Goal: Check status

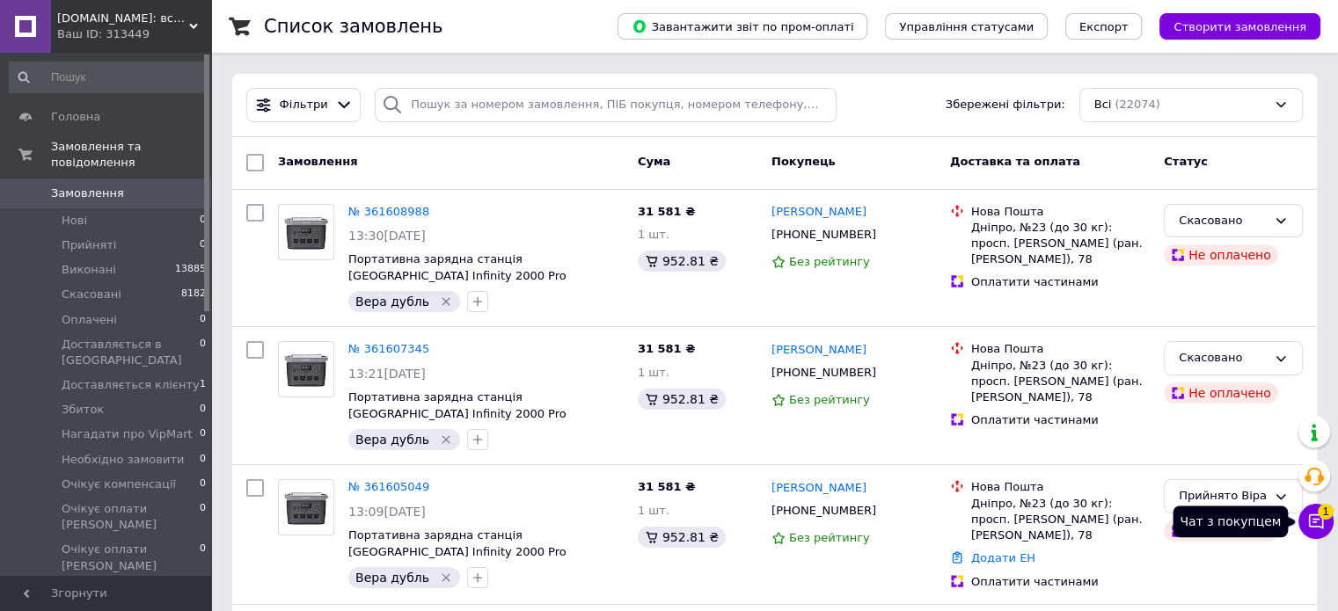
click at [1321, 522] on icon at bounding box center [1316, 522] width 18 height 18
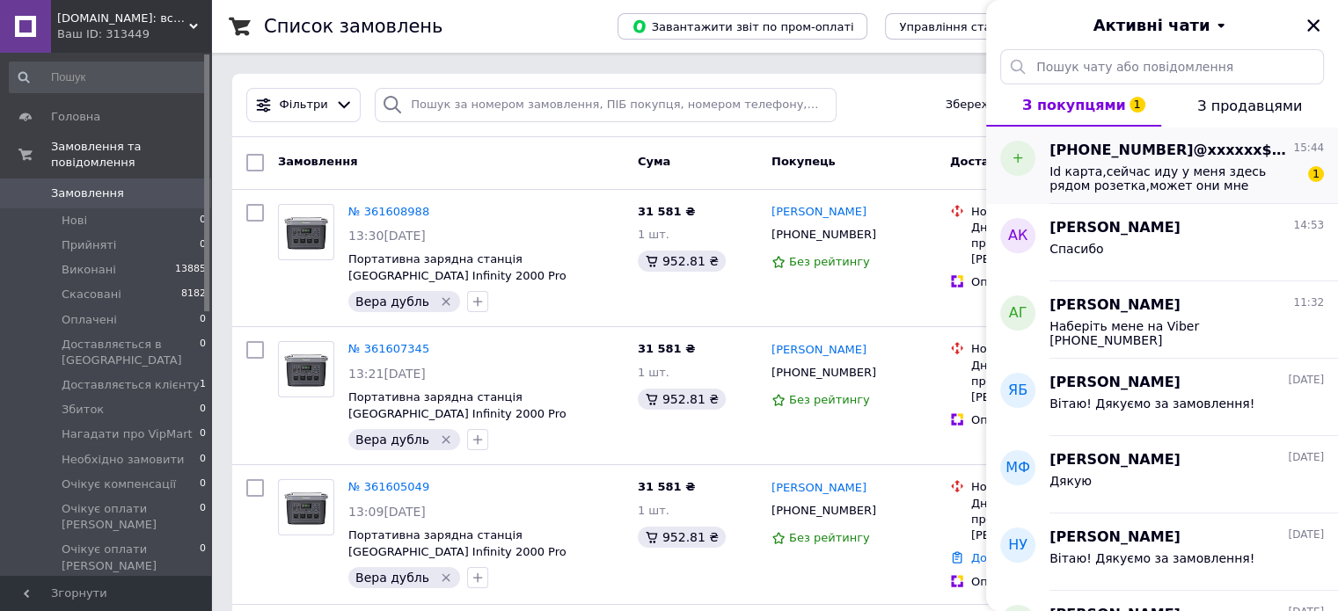
click at [1242, 156] on span "[PHONE_NUMBER]@xxxxxx$.com" at bounding box center [1169, 151] width 240 height 20
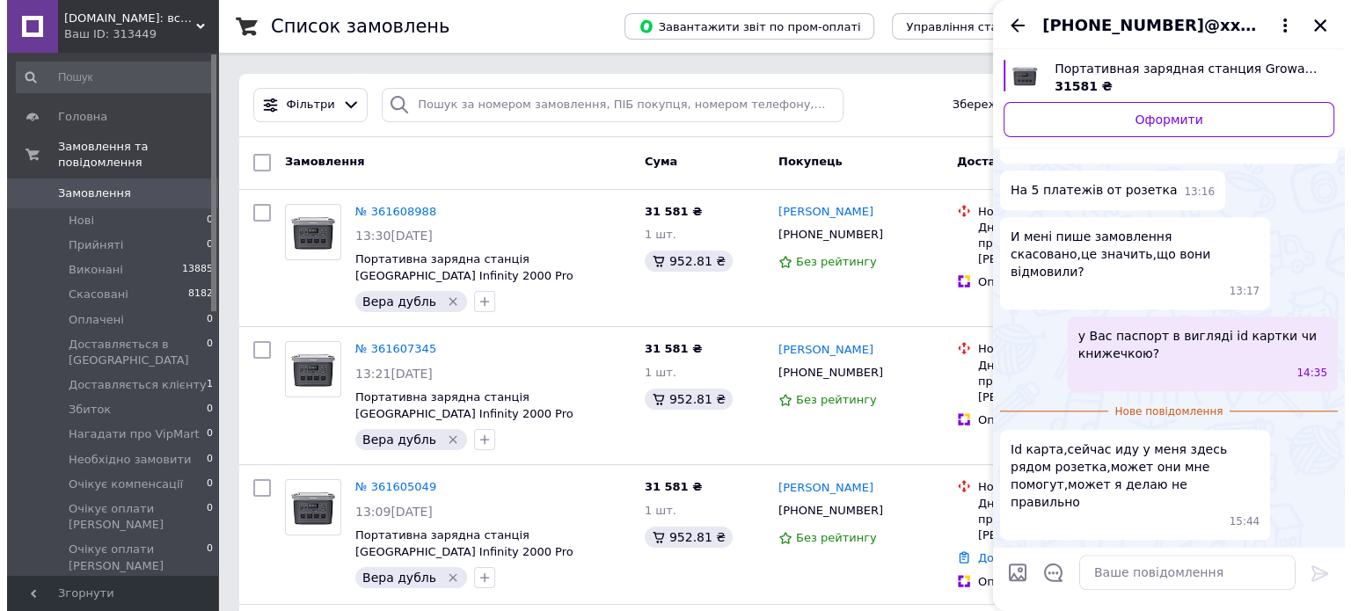
scroll to position [1660, 0]
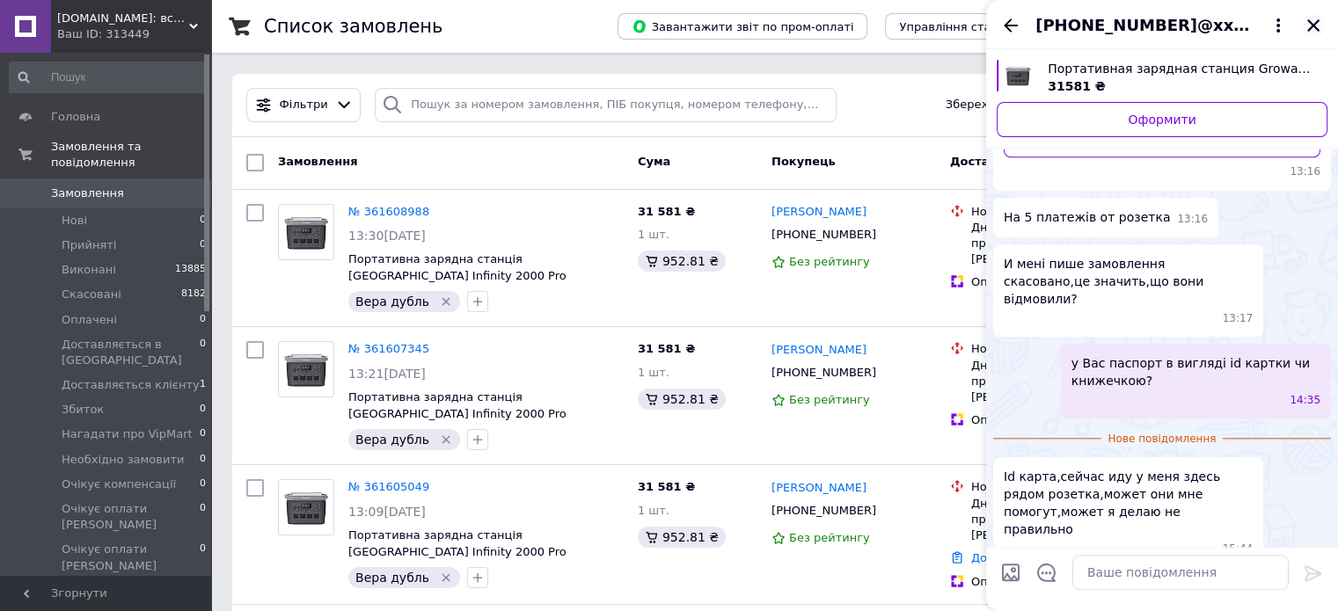
click at [1313, 27] on icon "Закрити" at bounding box center [1313, 25] width 12 height 12
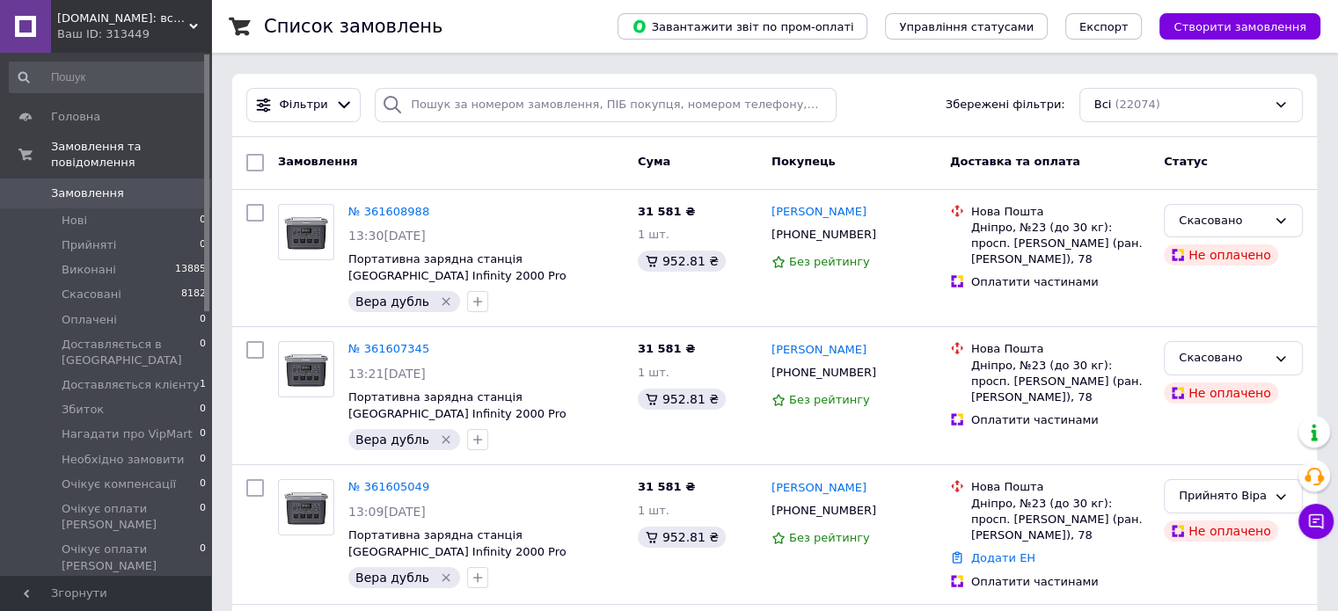
click at [93, 186] on span "Замовлення" at bounding box center [87, 194] width 73 height 16
click at [171, 377] on span "Доставляється клієнту" at bounding box center [131, 385] width 138 height 16
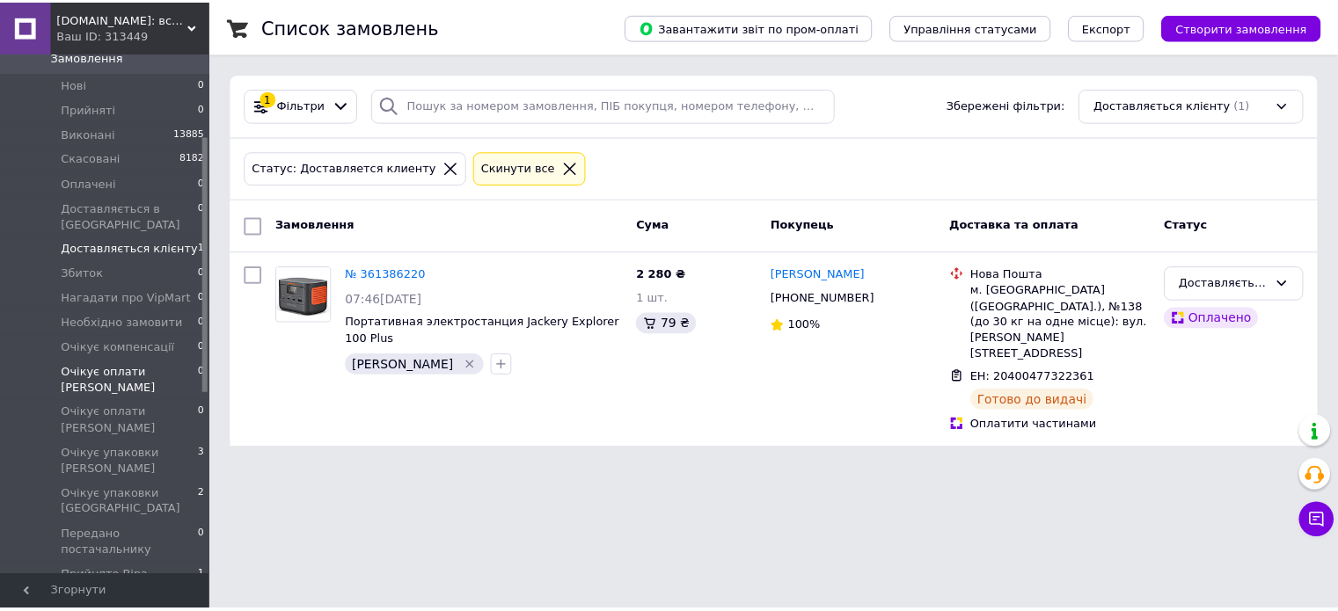
scroll to position [176, 0]
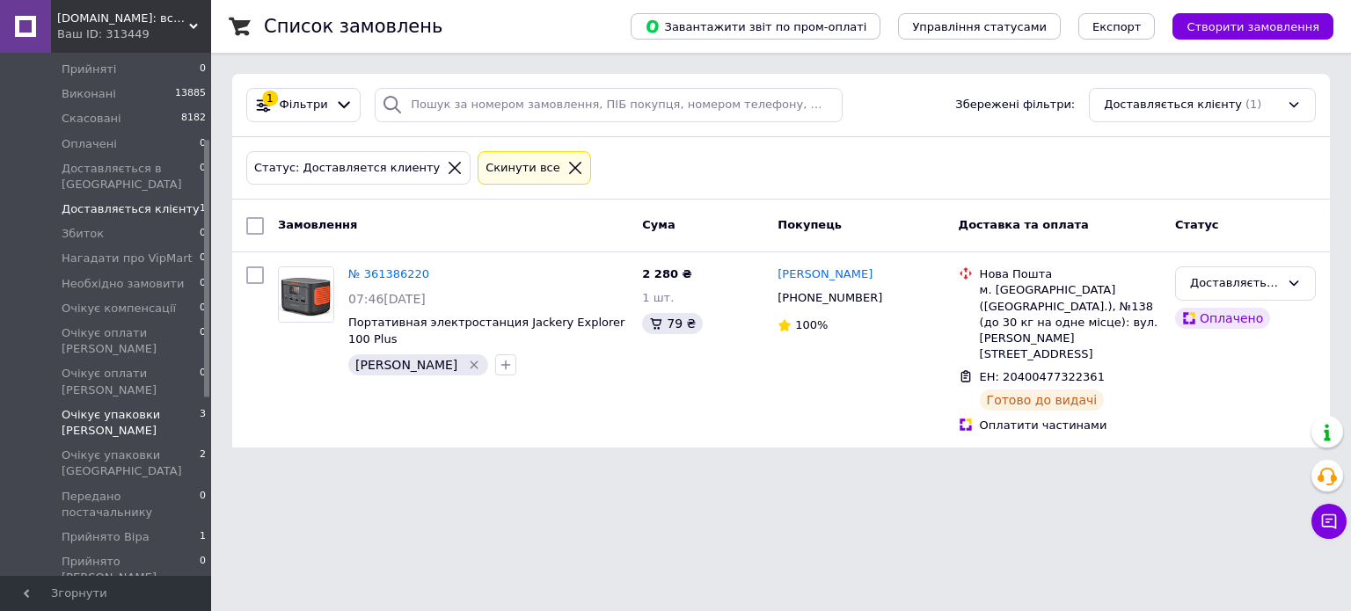
click at [127, 407] on span "Очікує упаковки [PERSON_NAME]" at bounding box center [131, 423] width 138 height 32
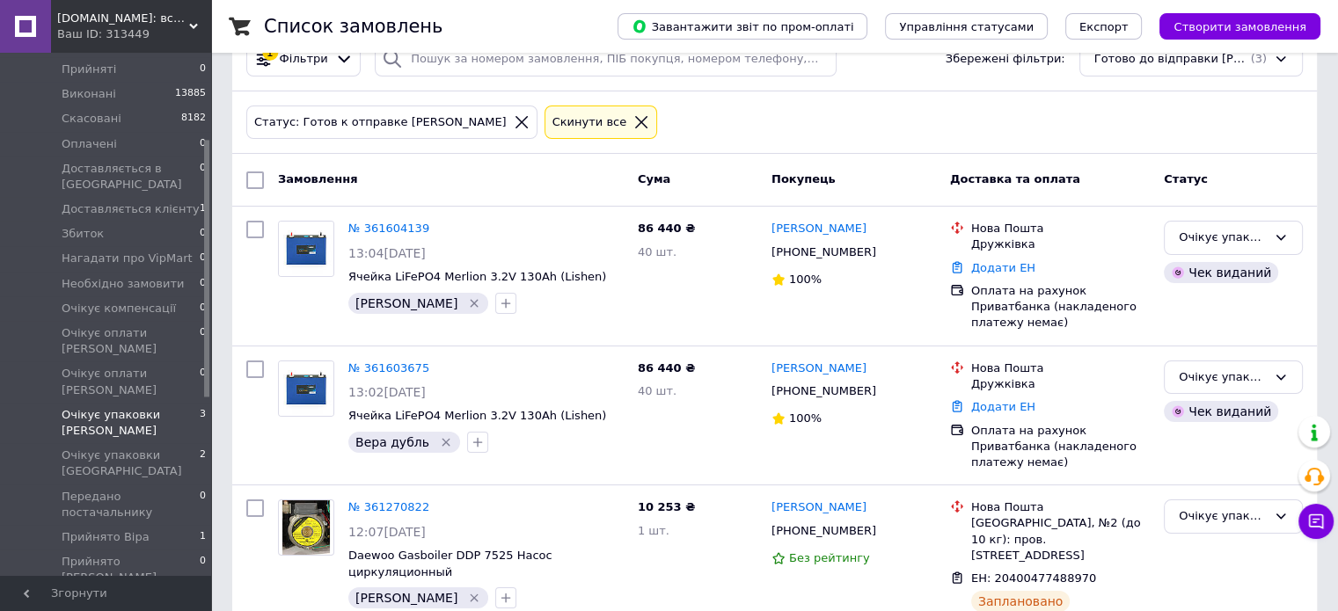
scroll to position [70, 0]
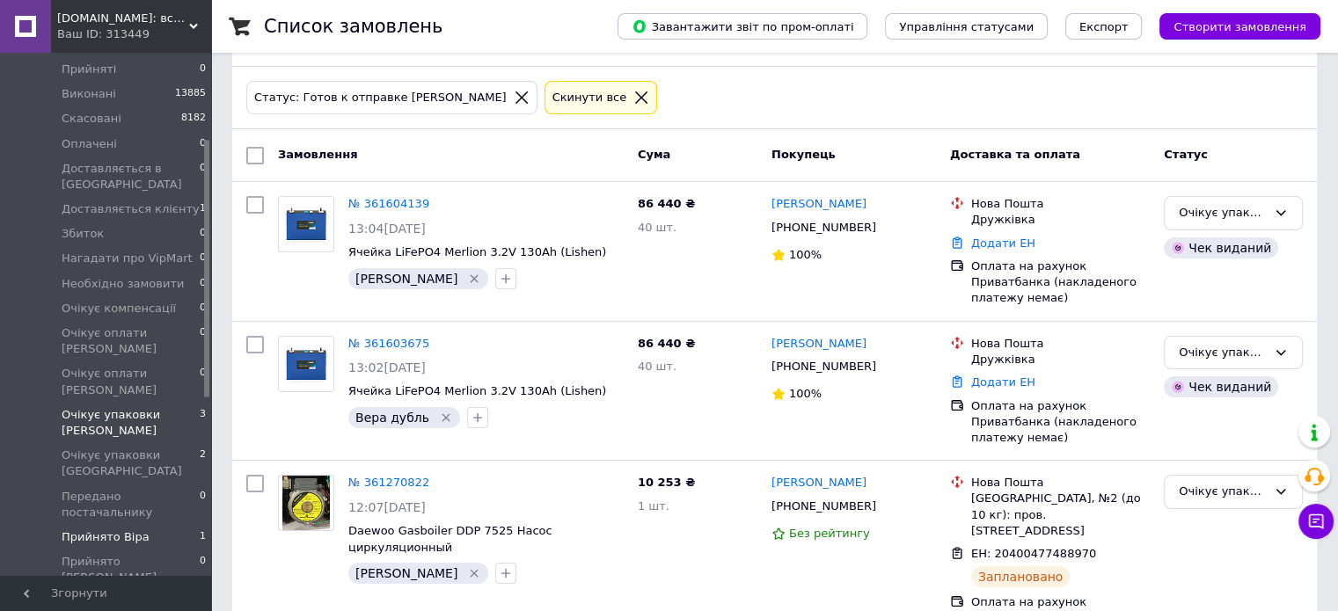
click at [157, 525] on li "Прийнято Віра 1" at bounding box center [108, 537] width 216 height 25
